Goal: Task Accomplishment & Management: Use online tool/utility

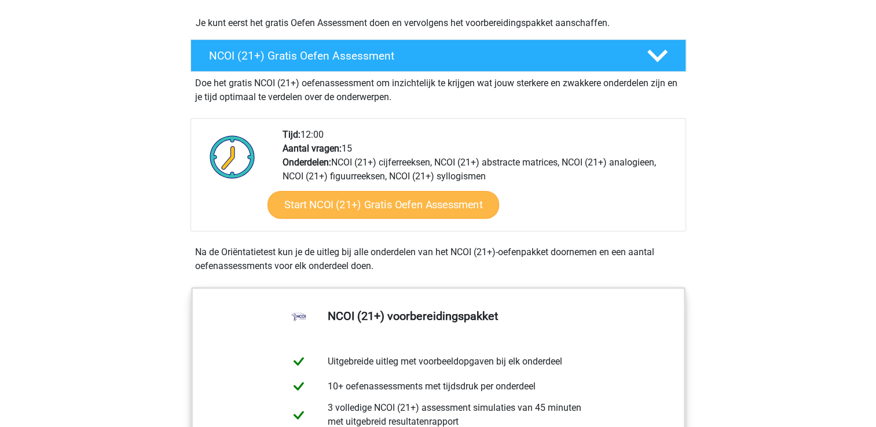
scroll to position [287, 0]
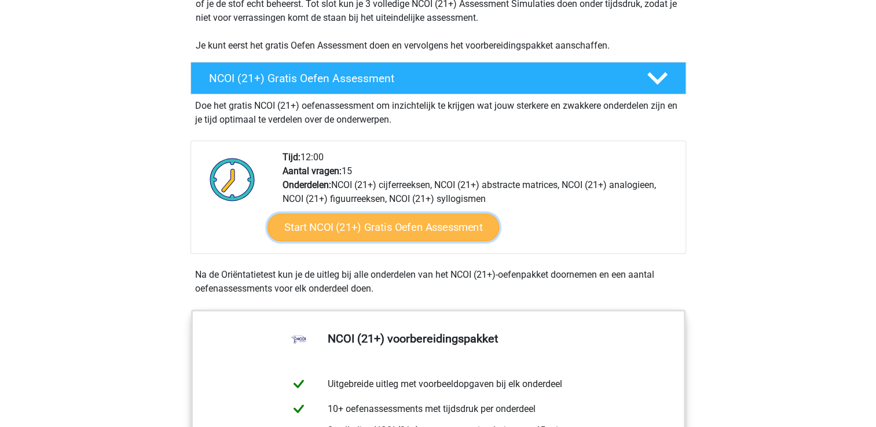
click at [337, 230] on link "Start NCOI (21+) Gratis Oefen Assessment" at bounding box center [383, 228] width 232 height 28
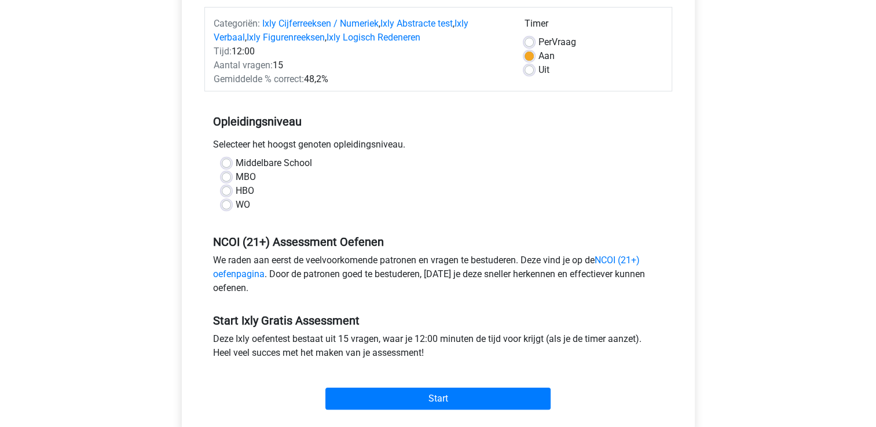
scroll to position [148, 0]
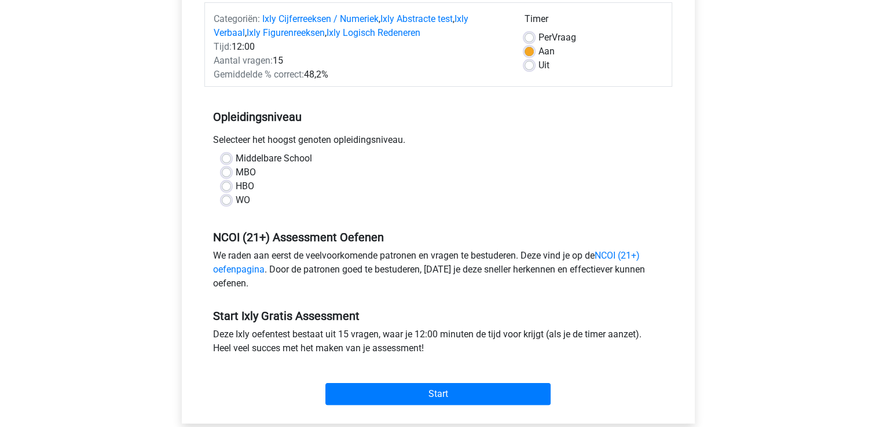
click at [236, 170] on label "MBO" at bounding box center [246, 173] width 20 height 14
click at [227, 170] on input "MBO" at bounding box center [226, 172] width 9 height 12
radio input "true"
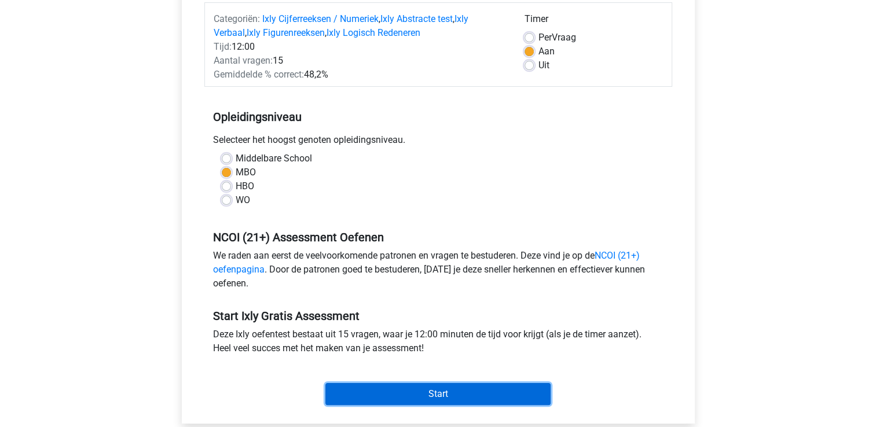
click at [426, 392] on input "Start" at bounding box center [437, 394] width 225 height 22
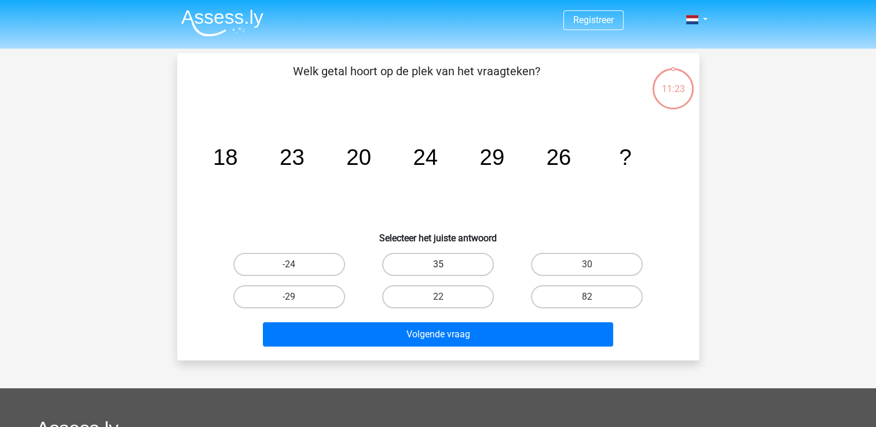
click at [456, 265] on label "35" at bounding box center [438, 264] width 112 height 23
click at [445, 265] on input "35" at bounding box center [442, 269] width 8 height 8
radio input "true"
click at [442, 288] on label "22" at bounding box center [438, 296] width 112 height 23
click at [442, 297] on input "22" at bounding box center [442, 301] width 8 height 8
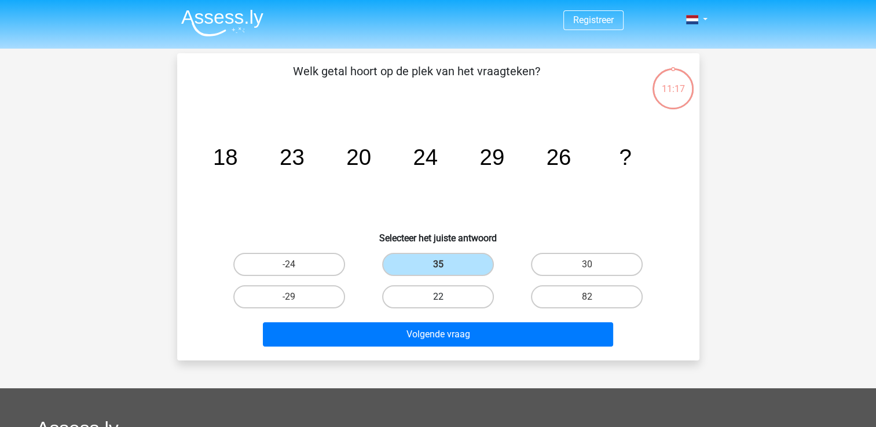
radio input "true"
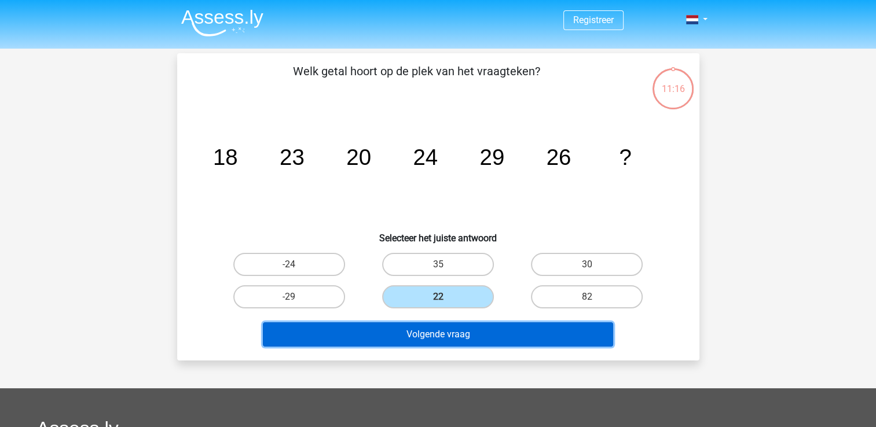
click at [452, 335] on button "Volgende vraag" at bounding box center [438, 334] width 350 height 24
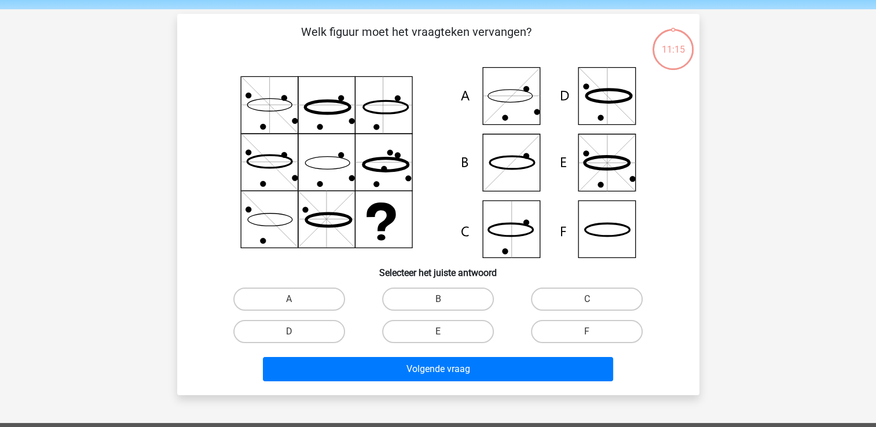
scroll to position [53, 0]
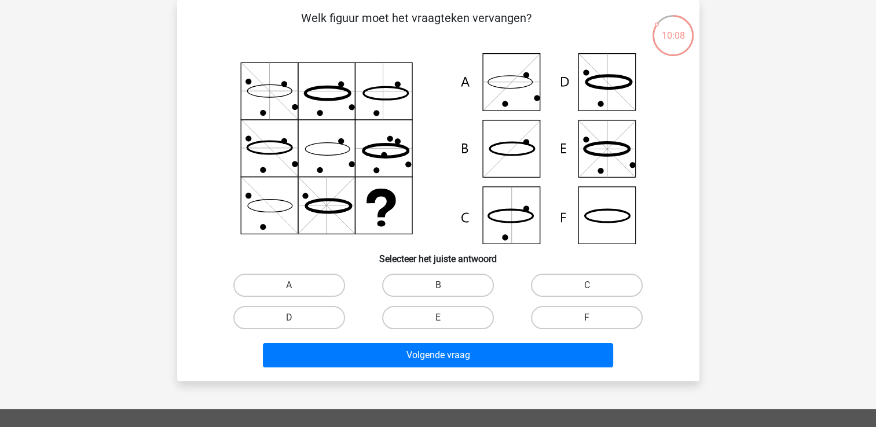
click at [500, 218] on icon at bounding box center [438, 148] width 467 height 191
click at [582, 284] on label "C" at bounding box center [587, 285] width 112 height 23
click at [587, 285] on input "C" at bounding box center [591, 289] width 8 height 8
radio input "true"
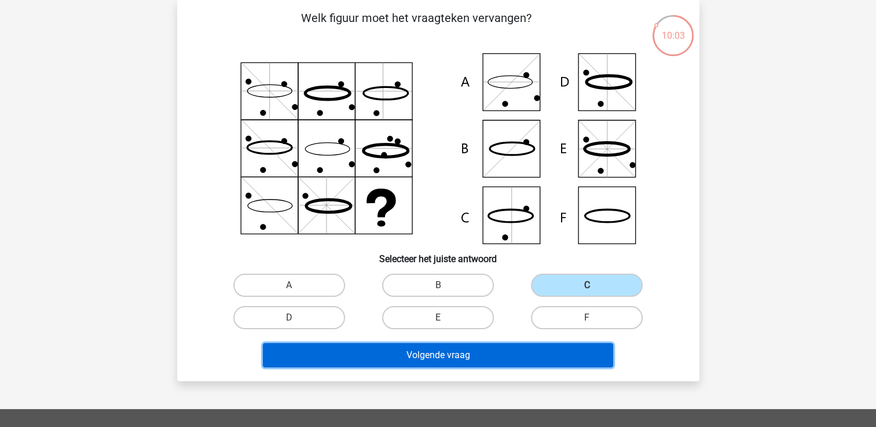
click at [515, 361] on button "Volgende vraag" at bounding box center [438, 355] width 350 height 24
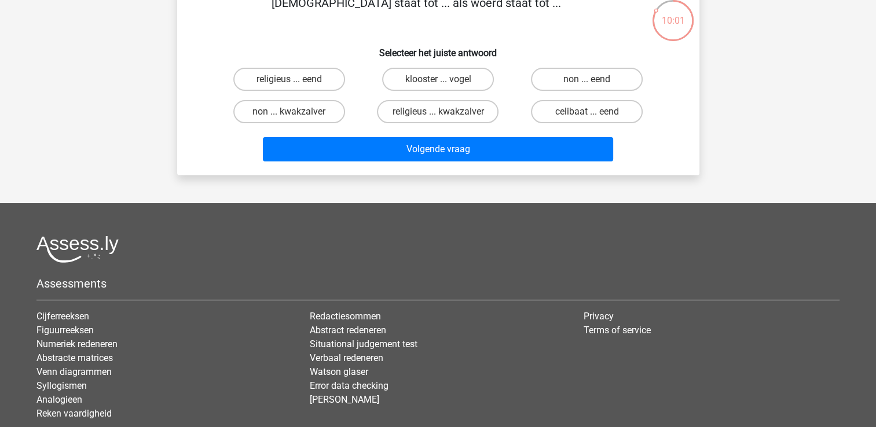
scroll to position [0, 0]
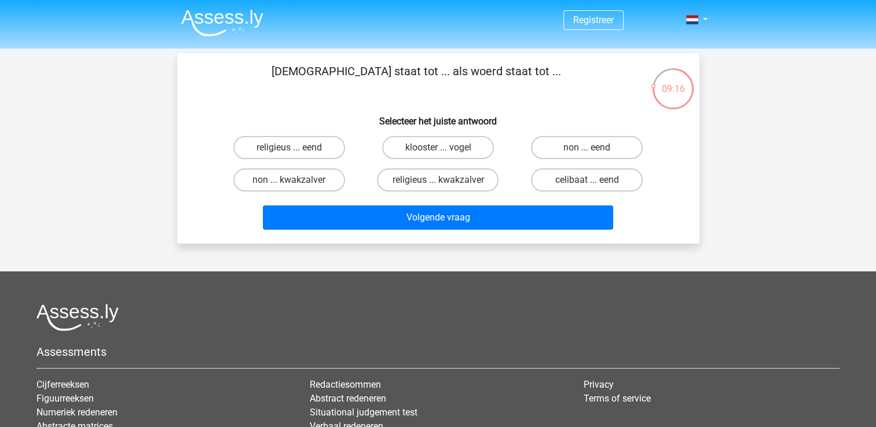
click at [289, 150] on input "religieus ... eend" at bounding box center [293, 152] width 8 height 8
radio input "true"
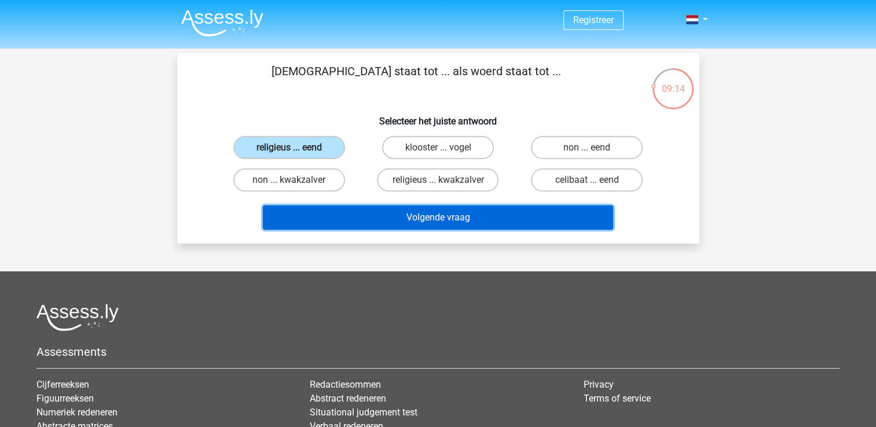
click at [390, 210] on button "Volgende vraag" at bounding box center [438, 217] width 350 height 24
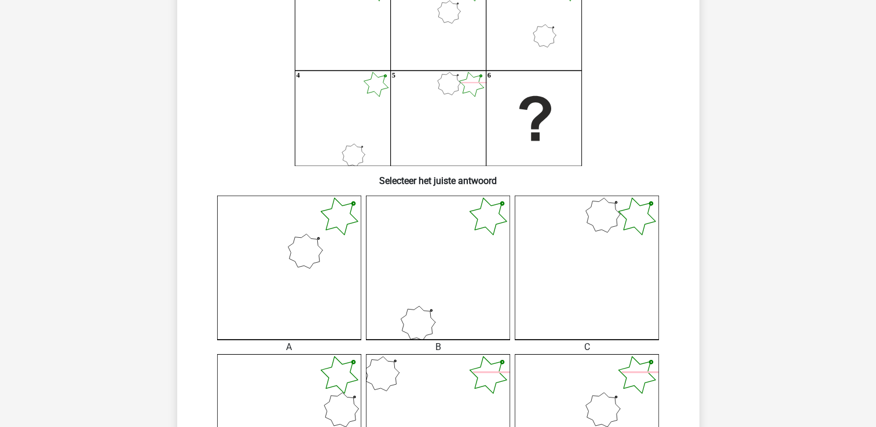
scroll to position [174, 0]
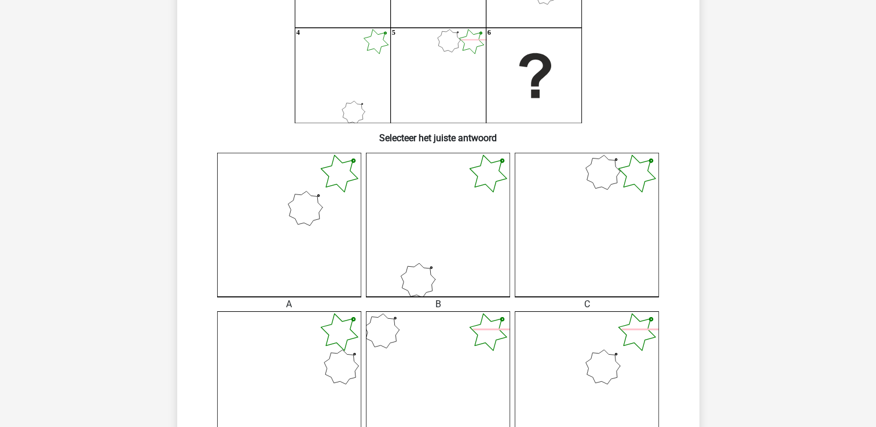
click at [329, 241] on icon at bounding box center [289, 225] width 144 height 144
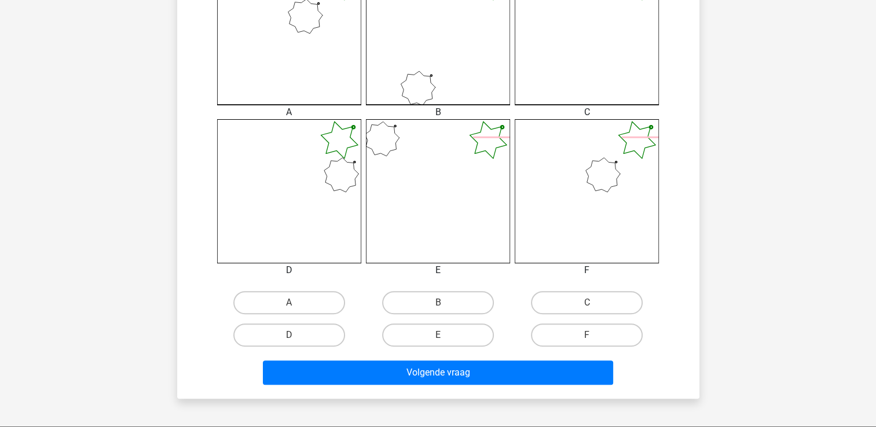
scroll to position [373, 0]
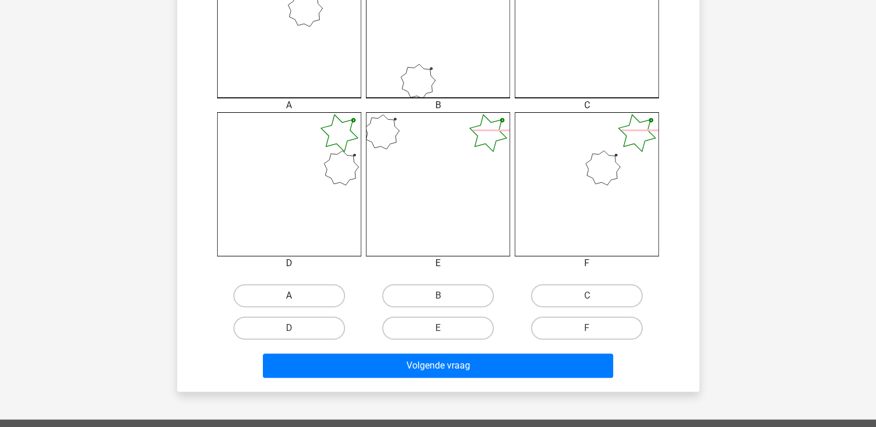
click at [313, 293] on label "A" at bounding box center [289, 295] width 112 height 23
click at [296, 296] on input "A" at bounding box center [293, 300] width 8 height 8
radio input "true"
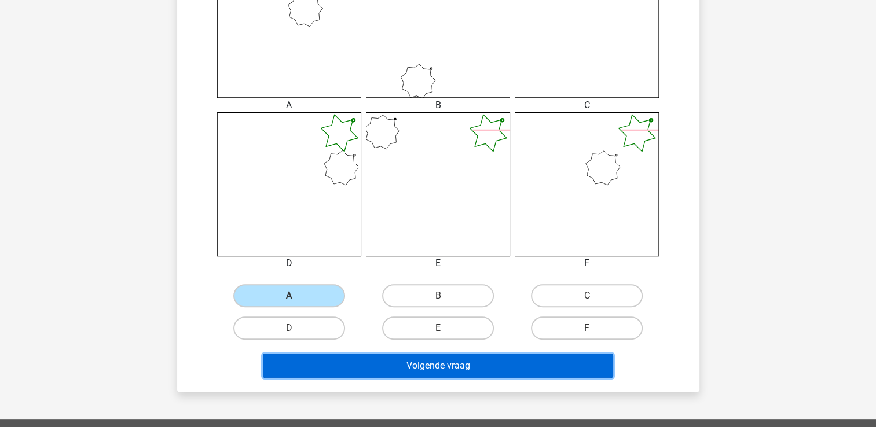
click at [355, 365] on button "Volgende vraag" at bounding box center [438, 366] width 350 height 24
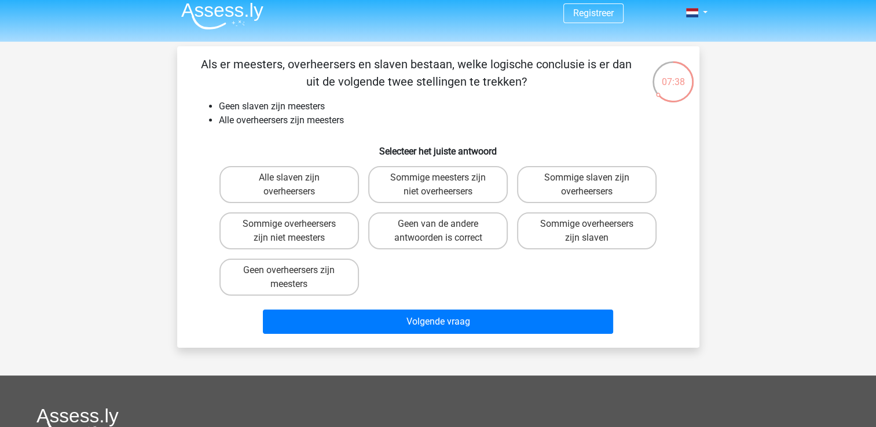
scroll to position [0, 0]
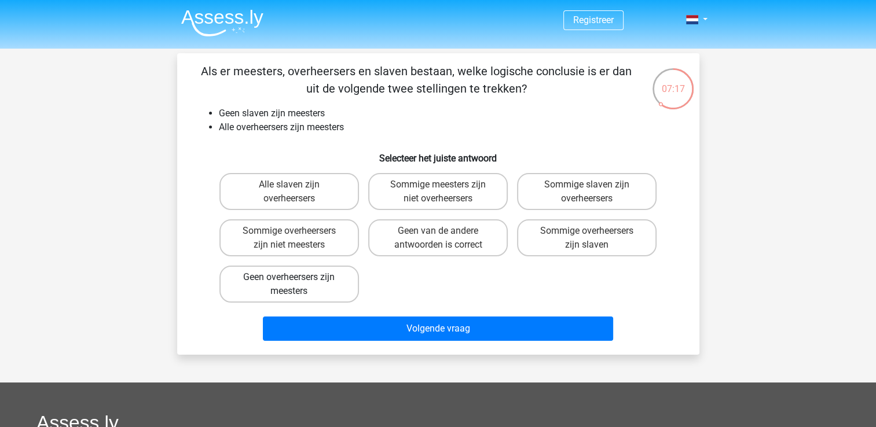
click at [321, 282] on label "Geen overheersers zijn meesters" at bounding box center [288, 284] width 139 height 37
click at [296, 282] on input "Geen overheersers zijn meesters" at bounding box center [293, 281] width 8 height 8
radio input "true"
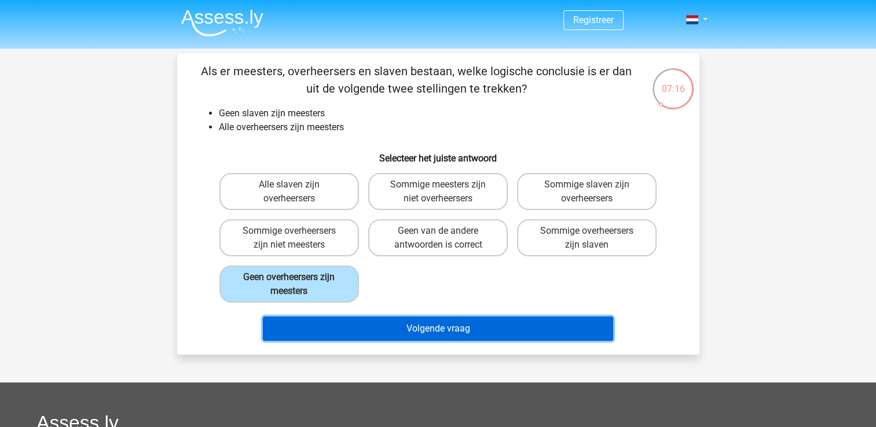
click at [359, 328] on button "Volgende vraag" at bounding box center [438, 329] width 350 height 24
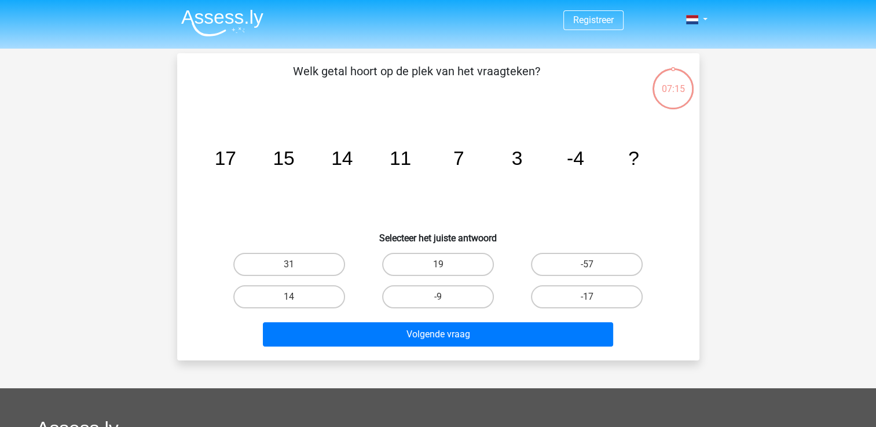
scroll to position [53, 0]
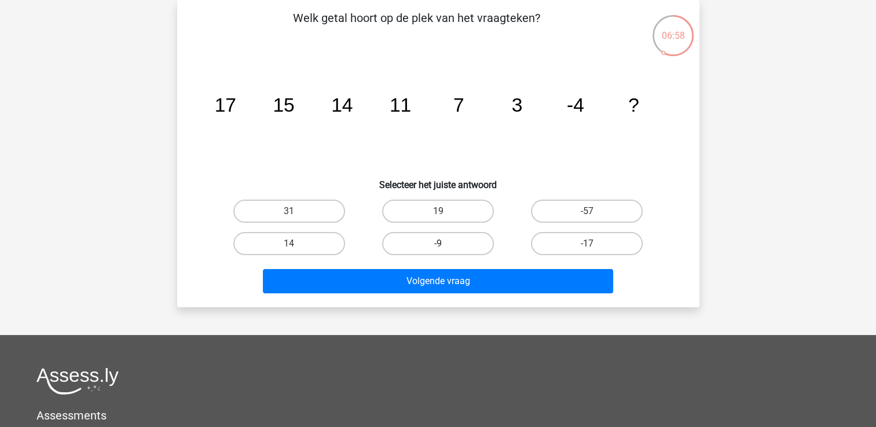
click at [460, 237] on label "-9" at bounding box center [438, 243] width 112 height 23
click at [445, 244] on input "-9" at bounding box center [442, 248] width 8 height 8
radio input "true"
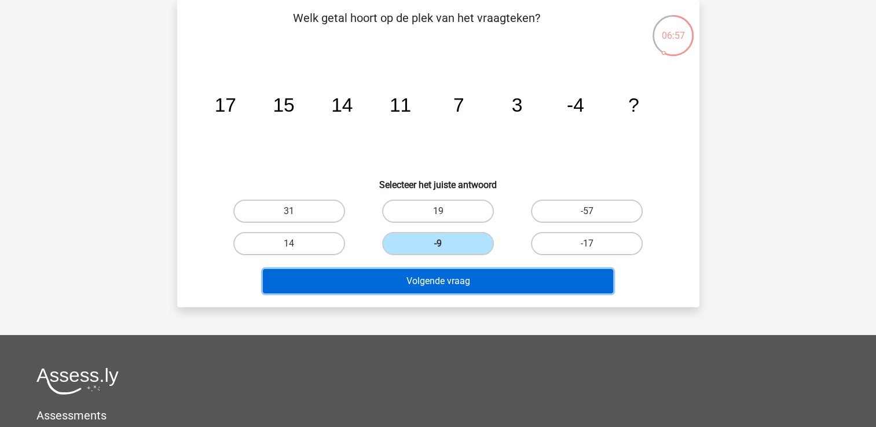
click at [438, 282] on button "Volgende vraag" at bounding box center [438, 281] width 350 height 24
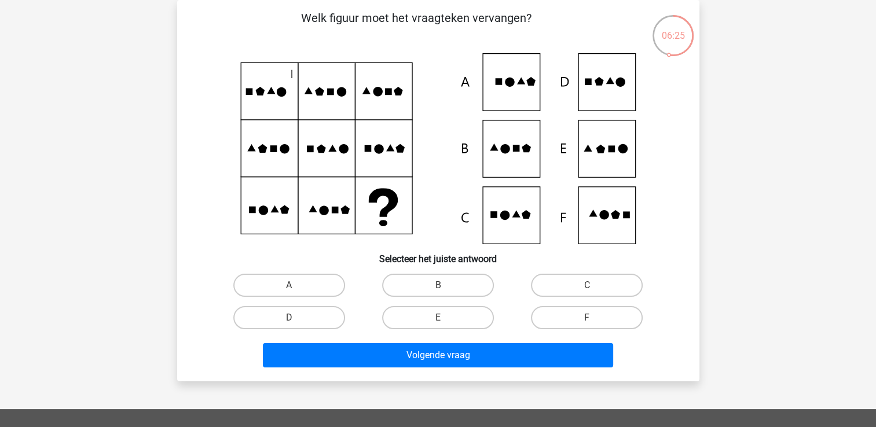
click at [599, 208] on icon at bounding box center [438, 148] width 467 height 191
click at [574, 287] on label "C" at bounding box center [587, 285] width 112 height 23
click at [587, 287] on input "C" at bounding box center [591, 289] width 8 height 8
radio input "true"
click at [560, 319] on label "F" at bounding box center [587, 317] width 112 height 23
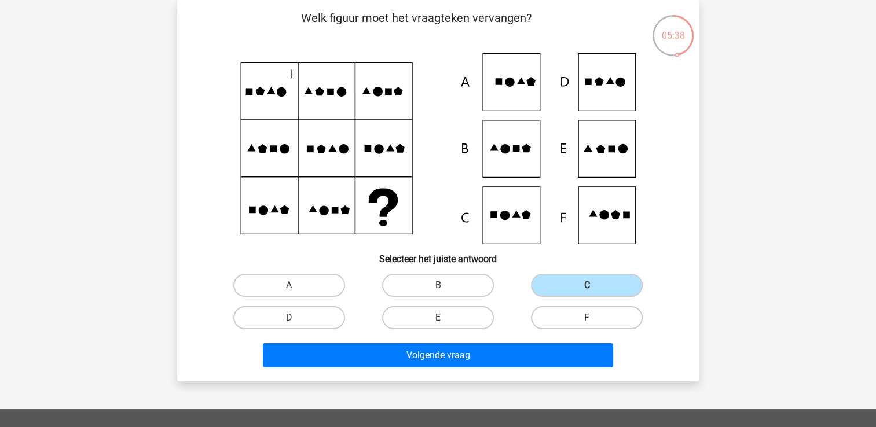
click at [587, 319] on input "F" at bounding box center [591, 322] width 8 height 8
radio input "true"
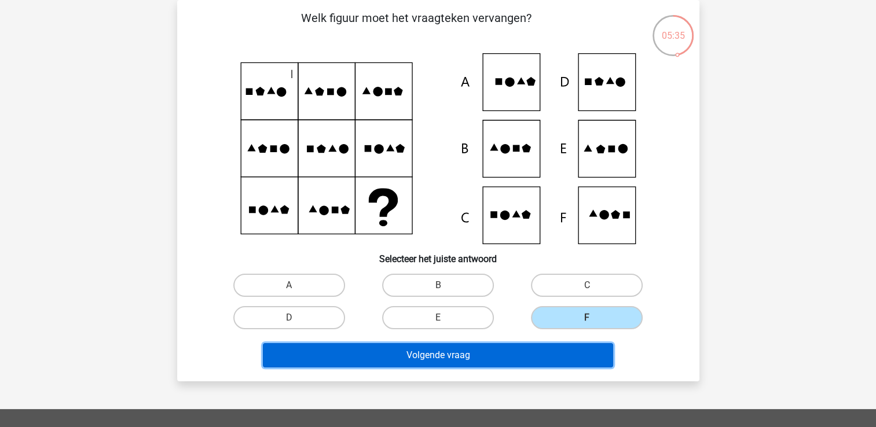
click at [486, 351] on button "Volgende vraag" at bounding box center [438, 355] width 350 height 24
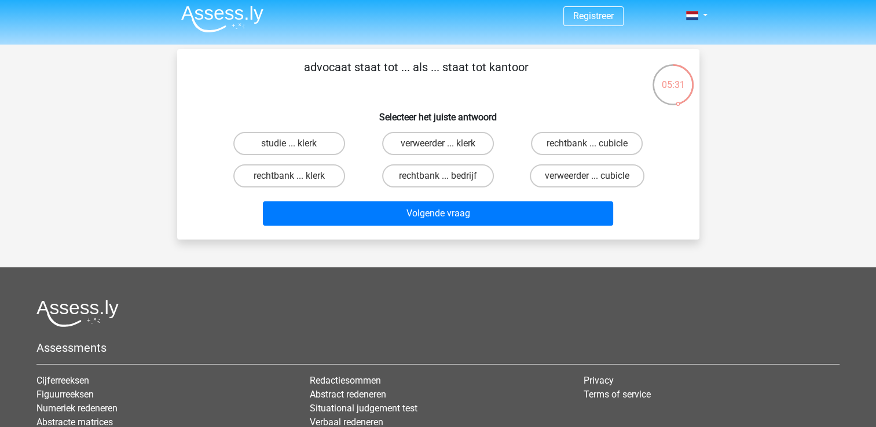
scroll to position [0, 0]
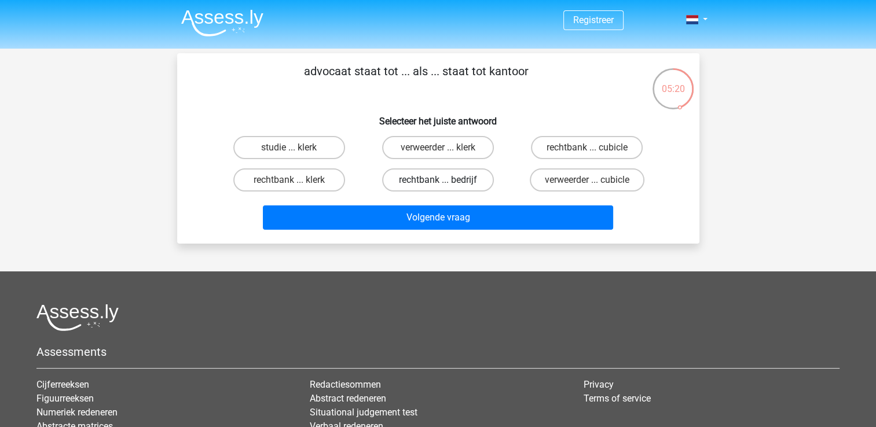
click at [447, 181] on label "rechtbank ... bedrijf" at bounding box center [438, 179] width 112 height 23
click at [445, 181] on input "rechtbank ... bedrijf" at bounding box center [442, 184] width 8 height 8
radio input "true"
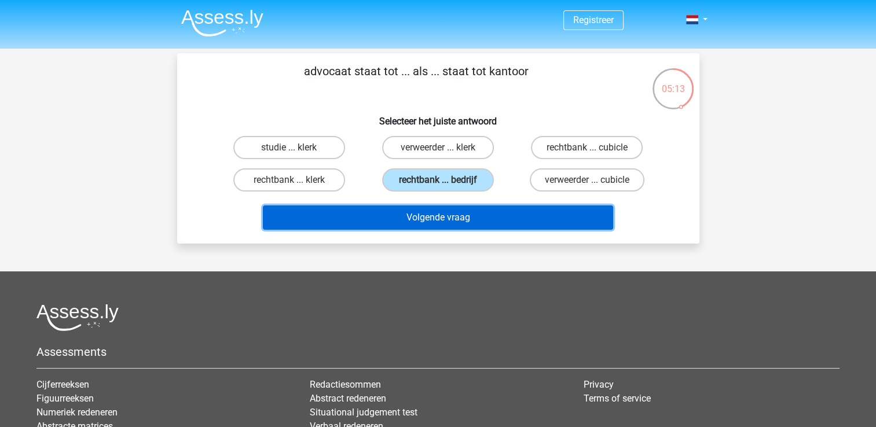
click at [453, 216] on button "Volgende vraag" at bounding box center [438, 217] width 350 height 24
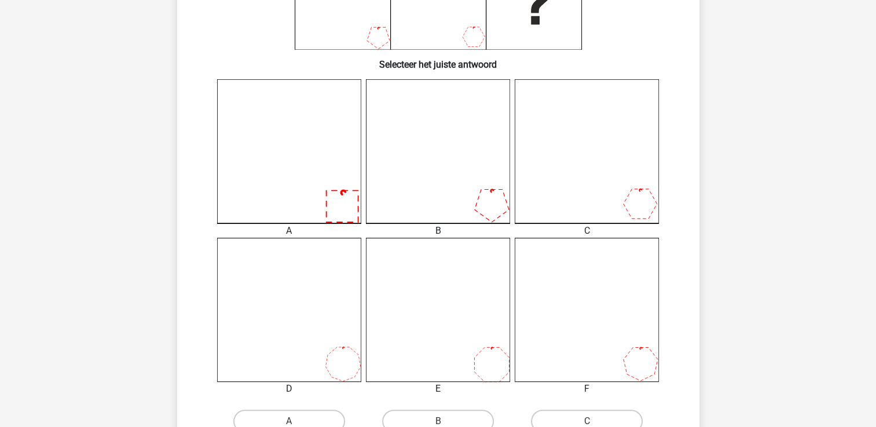
scroll to position [248, 0]
click at [428, 295] on icon at bounding box center [438, 309] width 144 height 144
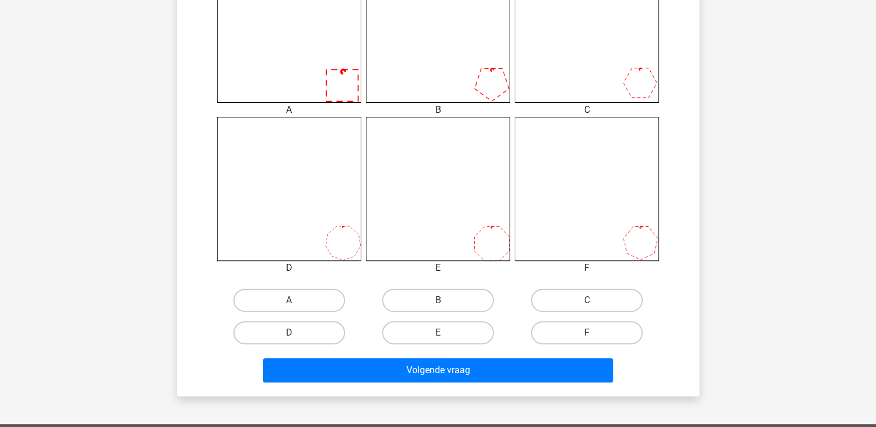
scroll to position [387, 0]
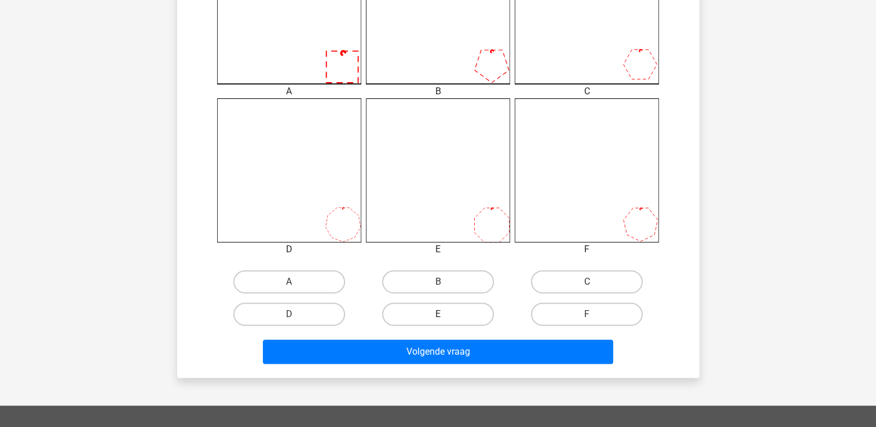
click at [448, 318] on label "E" at bounding box center [438, 314] width 112 height 23
click at [445, 318] on input "E" at bounding box center [442, 318] width 8 height 8
radio input "true"
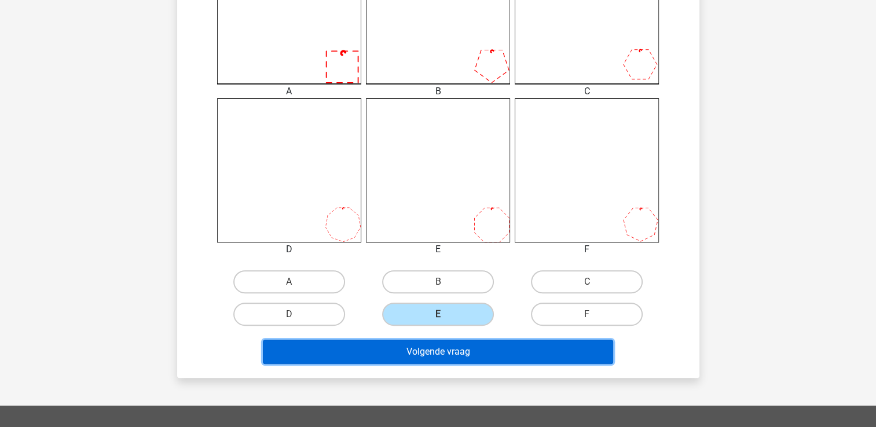
click at [450, 354] on button "Volgende vraag" at bounding box center [438, 352] width 350 height 24
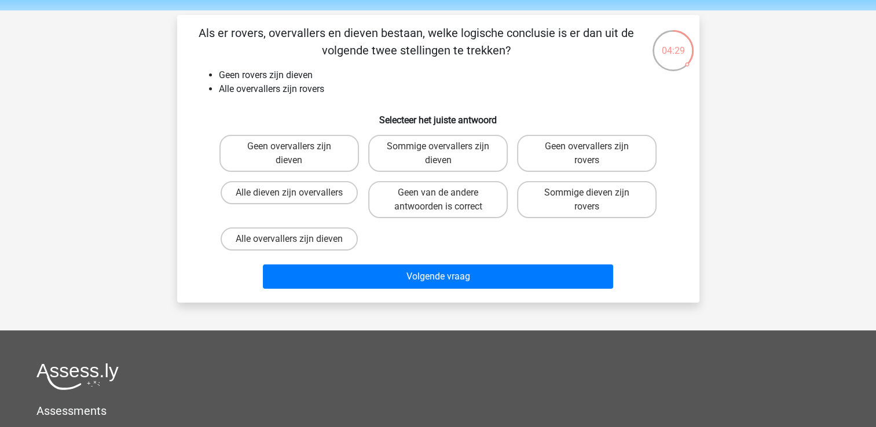
scroll to position [0, 0]
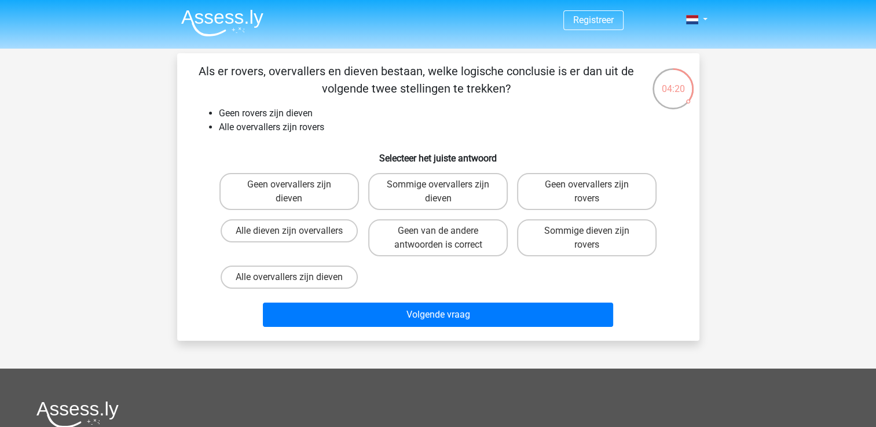
click at [289, 282] on input "Alle overvallers zijn dieven" at bounding box center [293, 281] width 8 height 8
radio input "true"
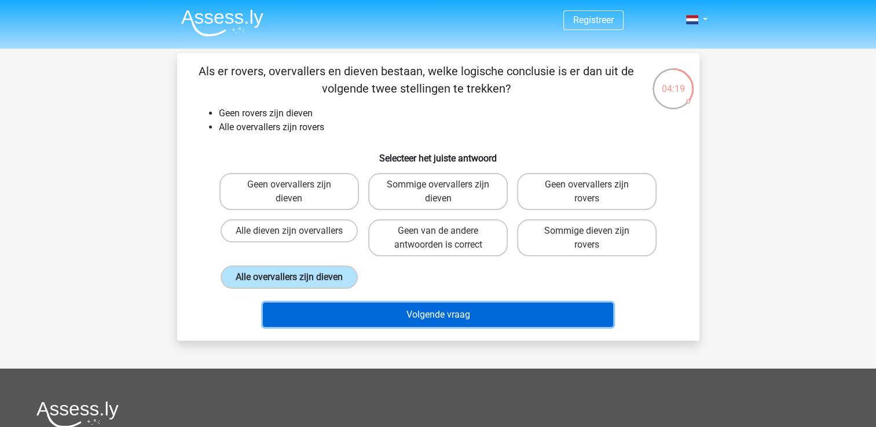
click at [313, 314] on button "Volgende vraag" at bounding box center [438, 315] width 350 height 24
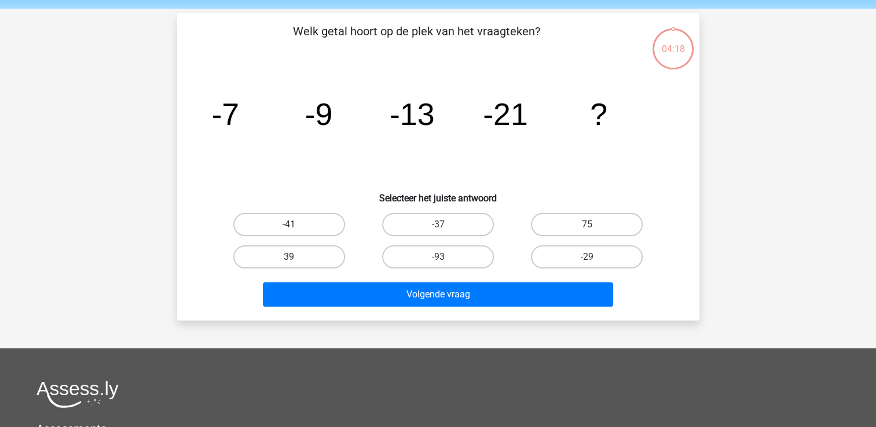
scroll to position [53, 0]
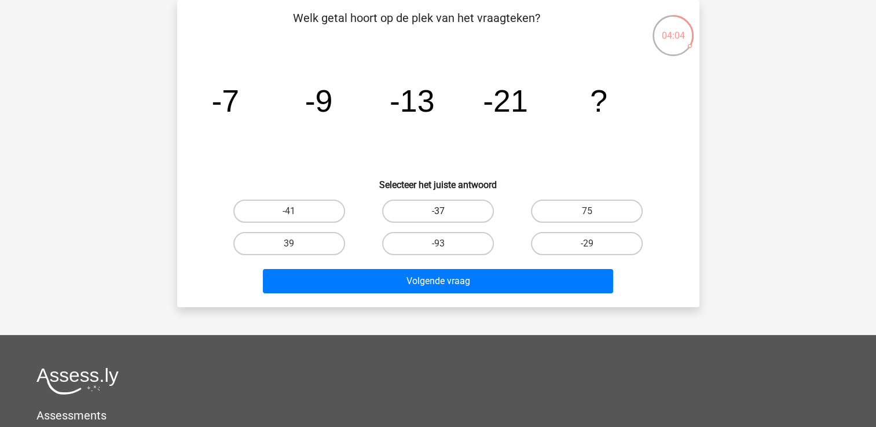
click at [430, 201] on label "-37" at bounding box center [438, 211] width 112 height 23
click at [438, 211] on input "-37" at bounding box center [442, 215] width 8 height 8
radio input "true"
click at [555, 242] on label "-29" at bounding box center [587, 243] width 112 height 23
click at [587, 244] on input "-29" at bounding box center [591, 248] width 8 height 8
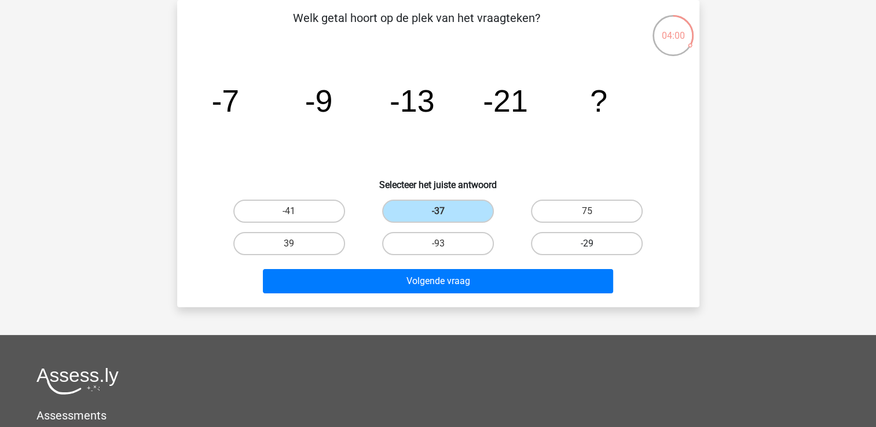
radio input "true"
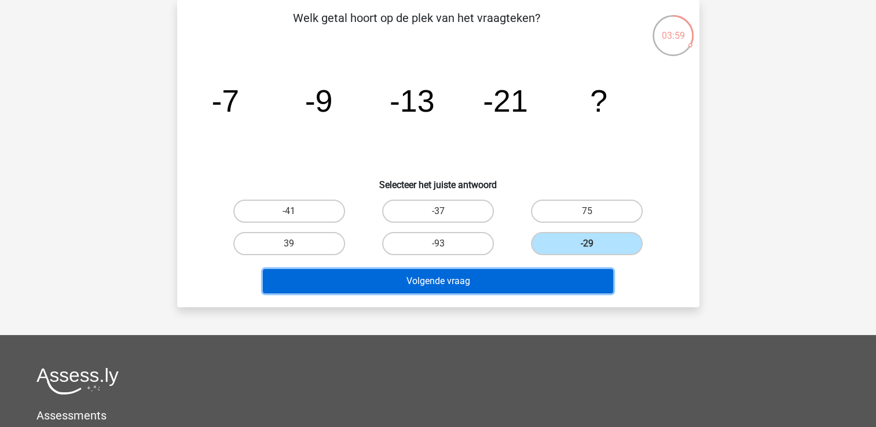
click at [546, 272] on button "Volgende vraag" at bounding box center [438, 281] width 350 height 24
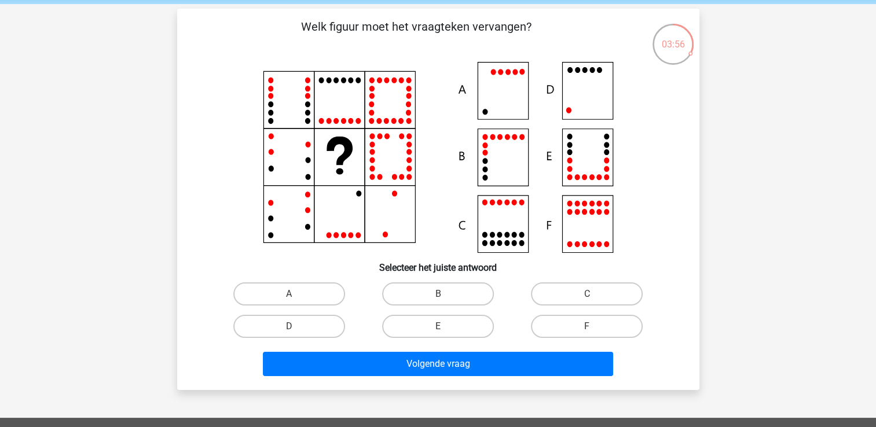
scroll to position [44, 0]
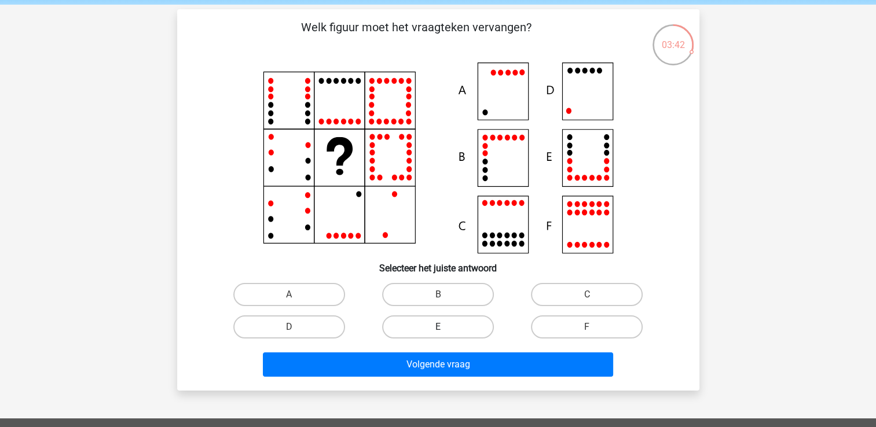
click at [458, 329] on label "E" at bounding box center [438, 326] width 112 height 23
click at [445, 329] on input "E" at bounding box center [442, 331] width 8 height 8
radio input "true"
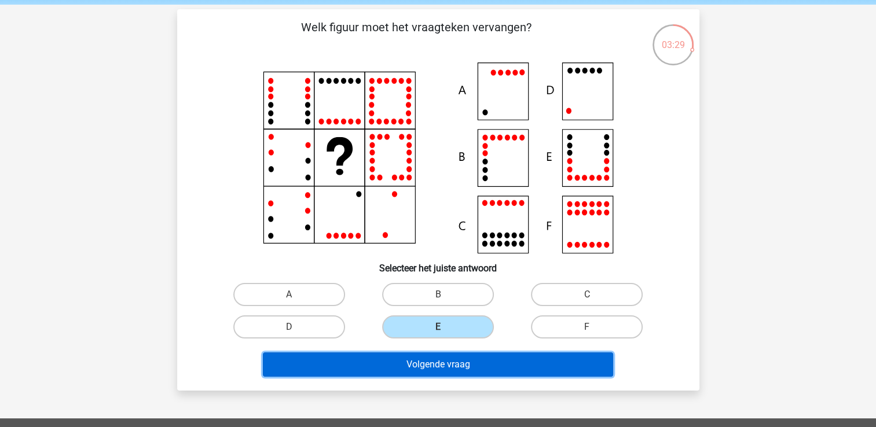
click at [465, 363] on button "Volgende vraag" at bounding box center [438, 364] width 350 height 24
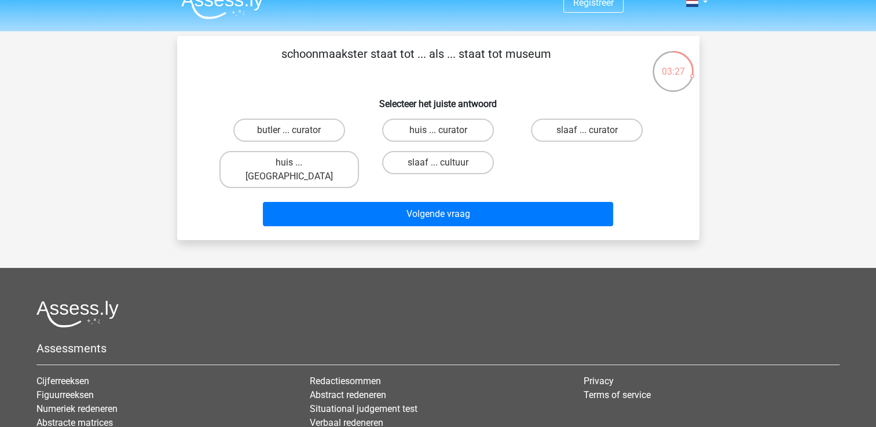
scroll to position [0, 0]
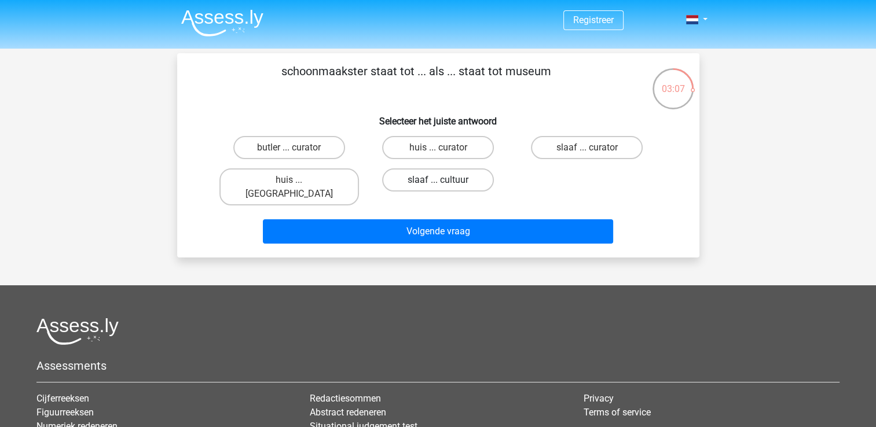
click at [428, 183] on label "slaaf ... cultuur" at bounding box center [438, 179] width 112 height 23
click at [438, 183] on input "slaaf ... cultuur" at bounding box center [442, 184] width 8 height 8
radio input "true"
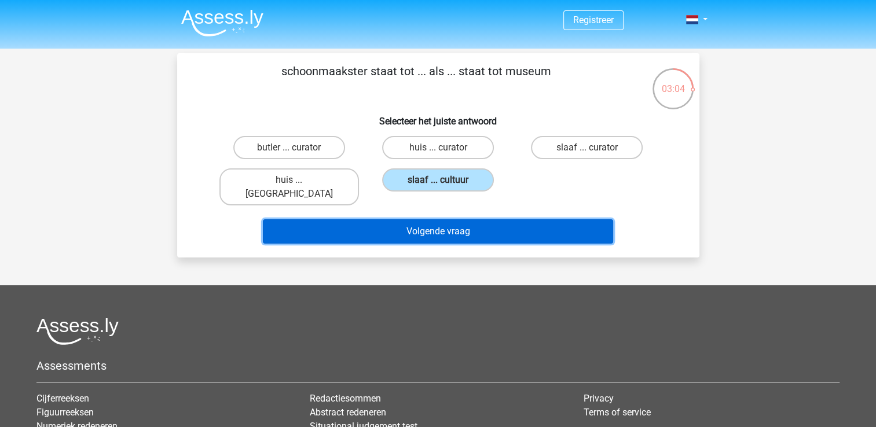
click at [480, 223] on button "Volgende vraag" at bounding box center [438, 231] width 350 height 24
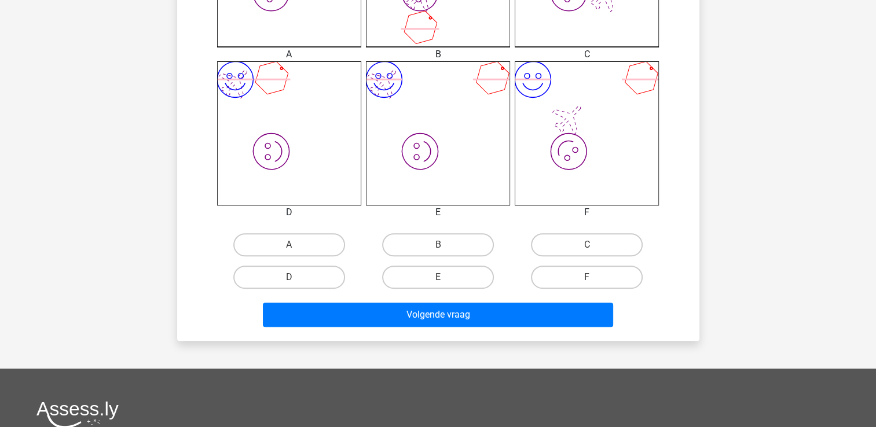
scroll to position [428, 0]
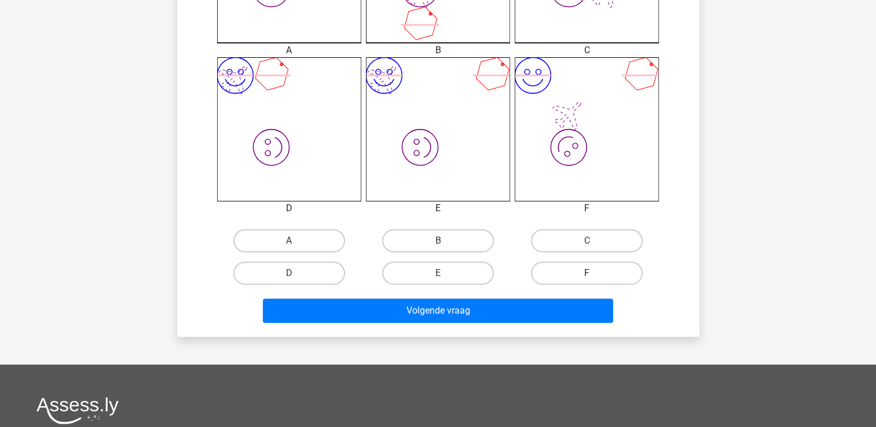
click at [575, 277] on label "F" at bounding box center [587, 273] width 112 height 23
click at [587, 277] on input "F" at bounding box center [591, 277] width 8 height 8
radio input "true"
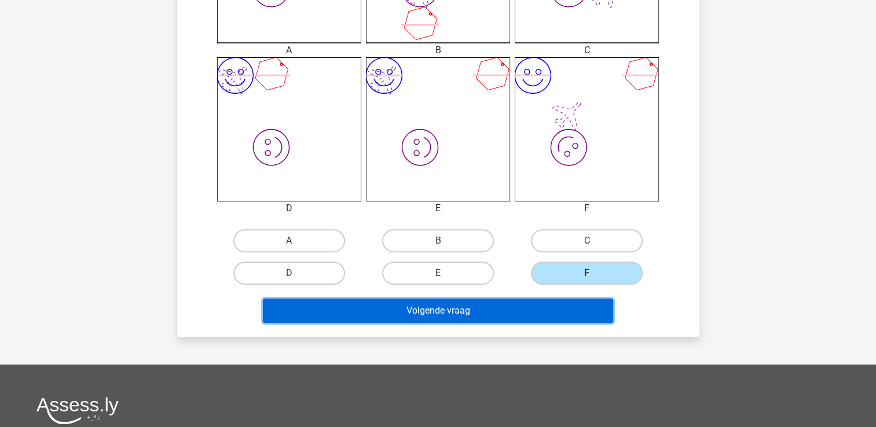
click at [545, 302] on button "Volgende vraag" at bounding box center [438, 311] width 350 height 24
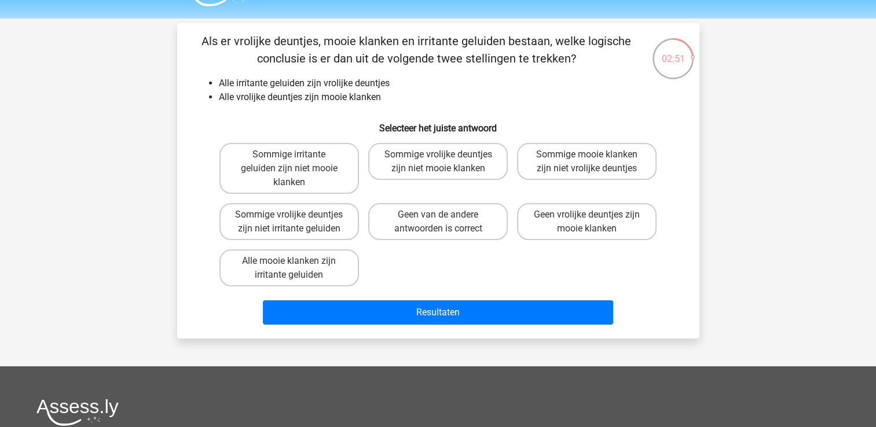
scroll to position [30, 0]
click at [298, 267] on label "Alle mooie klanken zijn irritante geluiden" at bounding box center [288, 267] width 139 height 37
click at [296, 267] on input "Alle mooie klanken zijn irritante geluiden" at bounding box center [293, 265] width 8 height 8
radio input "true"
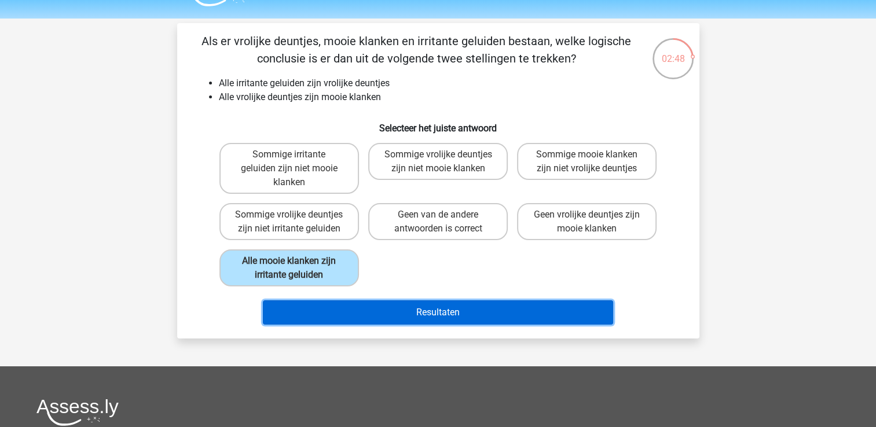
click at [366, 314] on button "Resultaten" at bounding box center [438, 312] width 350 height 24
